Goal: Information Seeking & Learning: Understand process/instructions

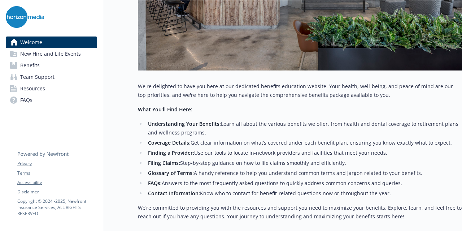
scroll to position [303, 0]
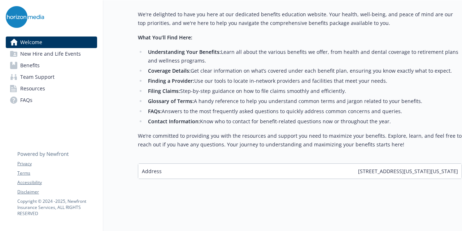
click at [39, 66] on span "Benefits" at bounding box center [29, 66] width 19 height 12
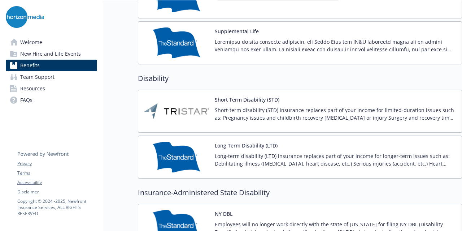
scroll to position [538, 0]
click at [232, 109] on p "Short-term disability (STD) insurance replaces part of your income for limited-…" at bounding box center [335, 113] width 241 height 15
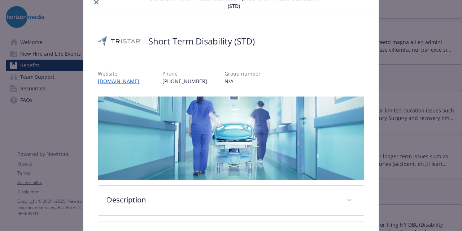
scroll to position [163, 0]
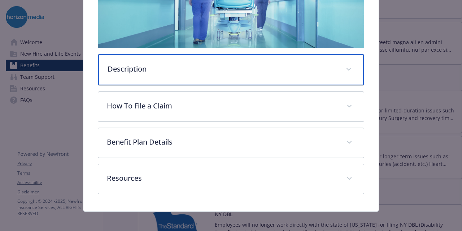
click at [220, 65] on p "Description" at bounding box center [222, 69] width 229 height 11
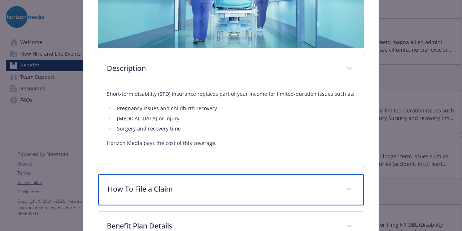
click at [204, 185] on p "How To File a Claim" at bounding box center [222, 188] width 229 height 11
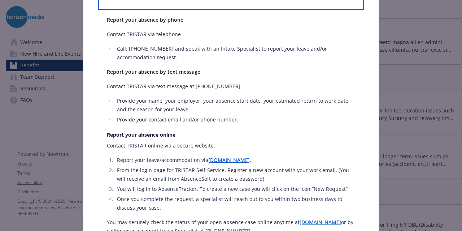
scroll to position [359, 0]
